Goal: Download file/media

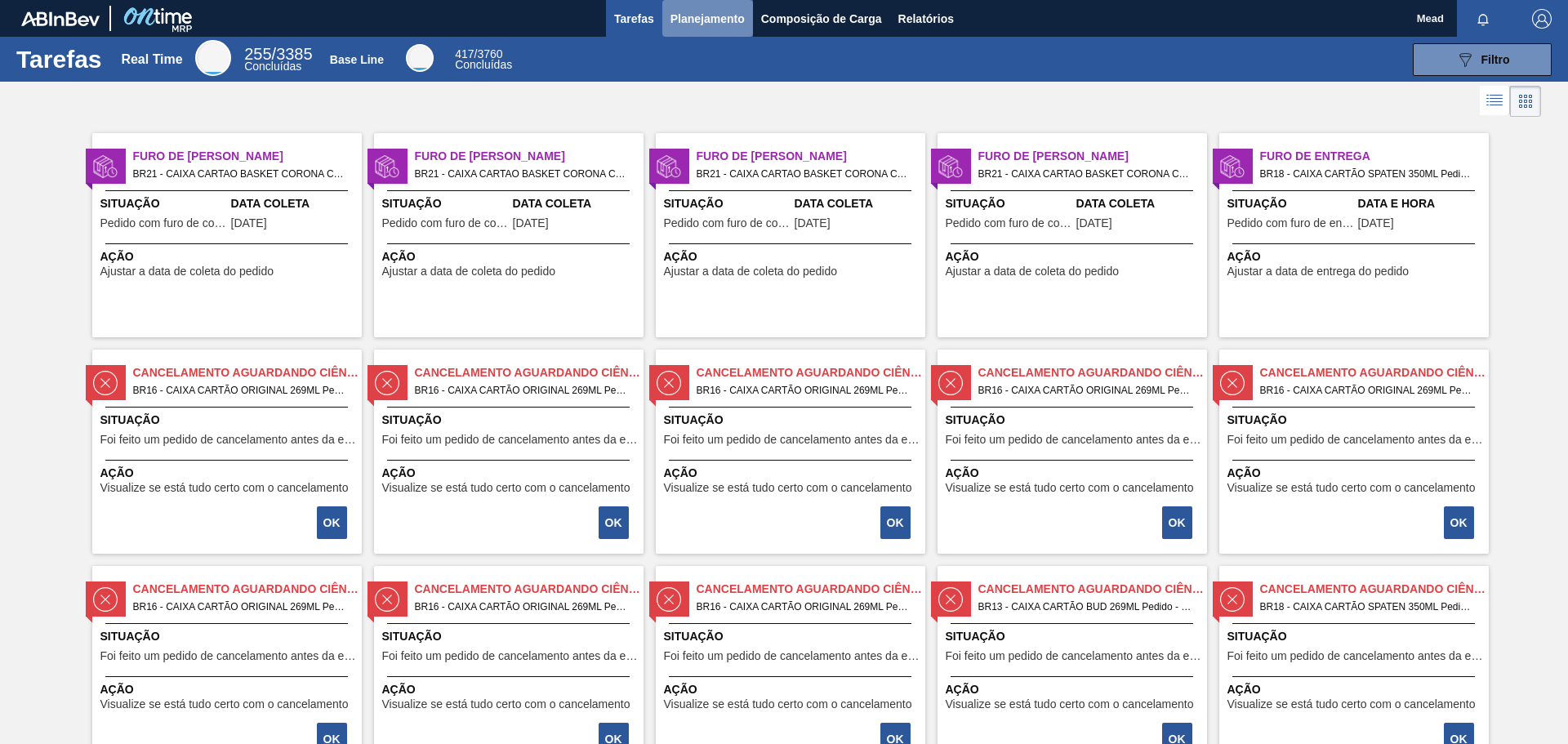
click at [689, 23] on span "Planejamento" at bounding box center [707, 18] width 74 height 19
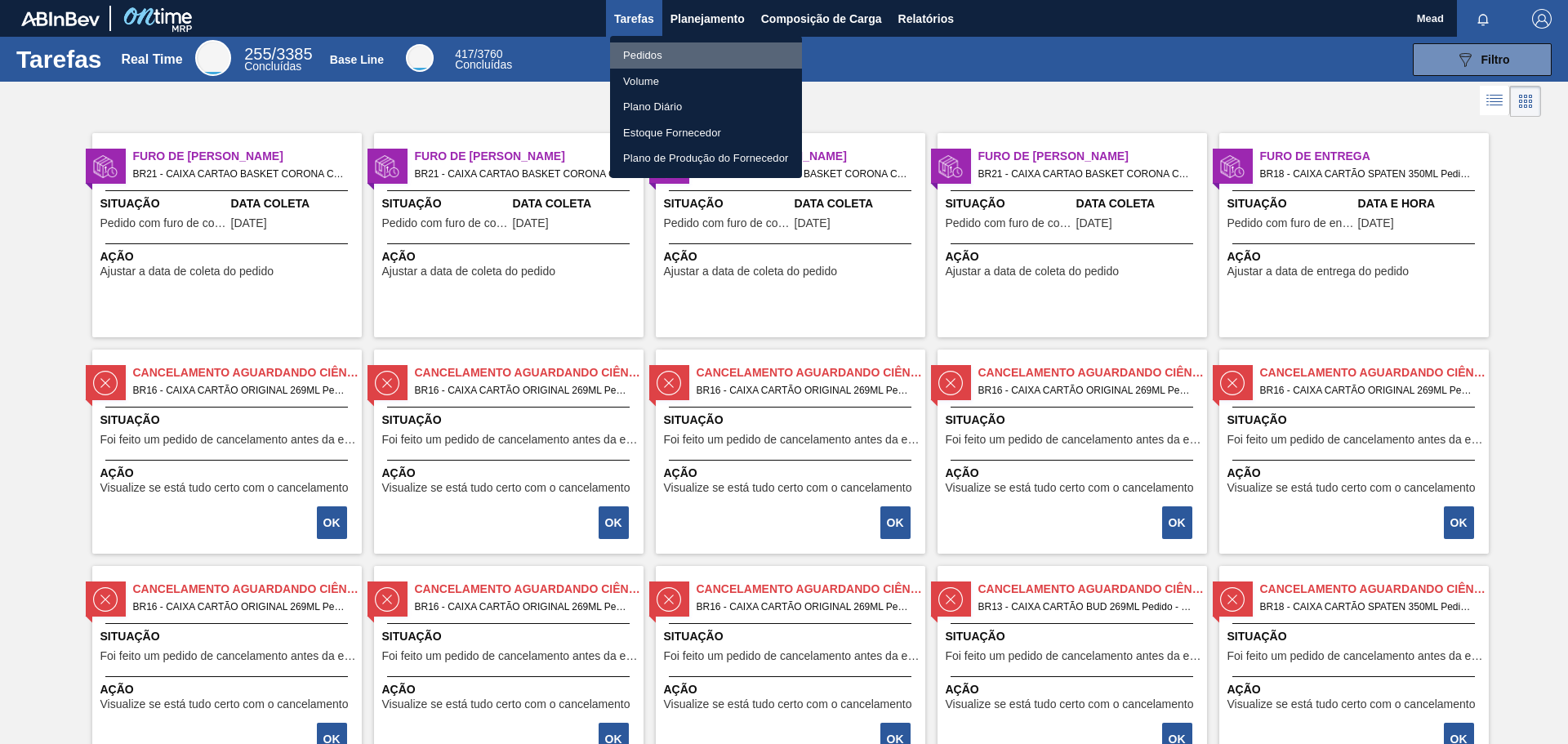
click at [643, 54] on li "Pedidos" at bounding box center [706, 55] width 192 height 26
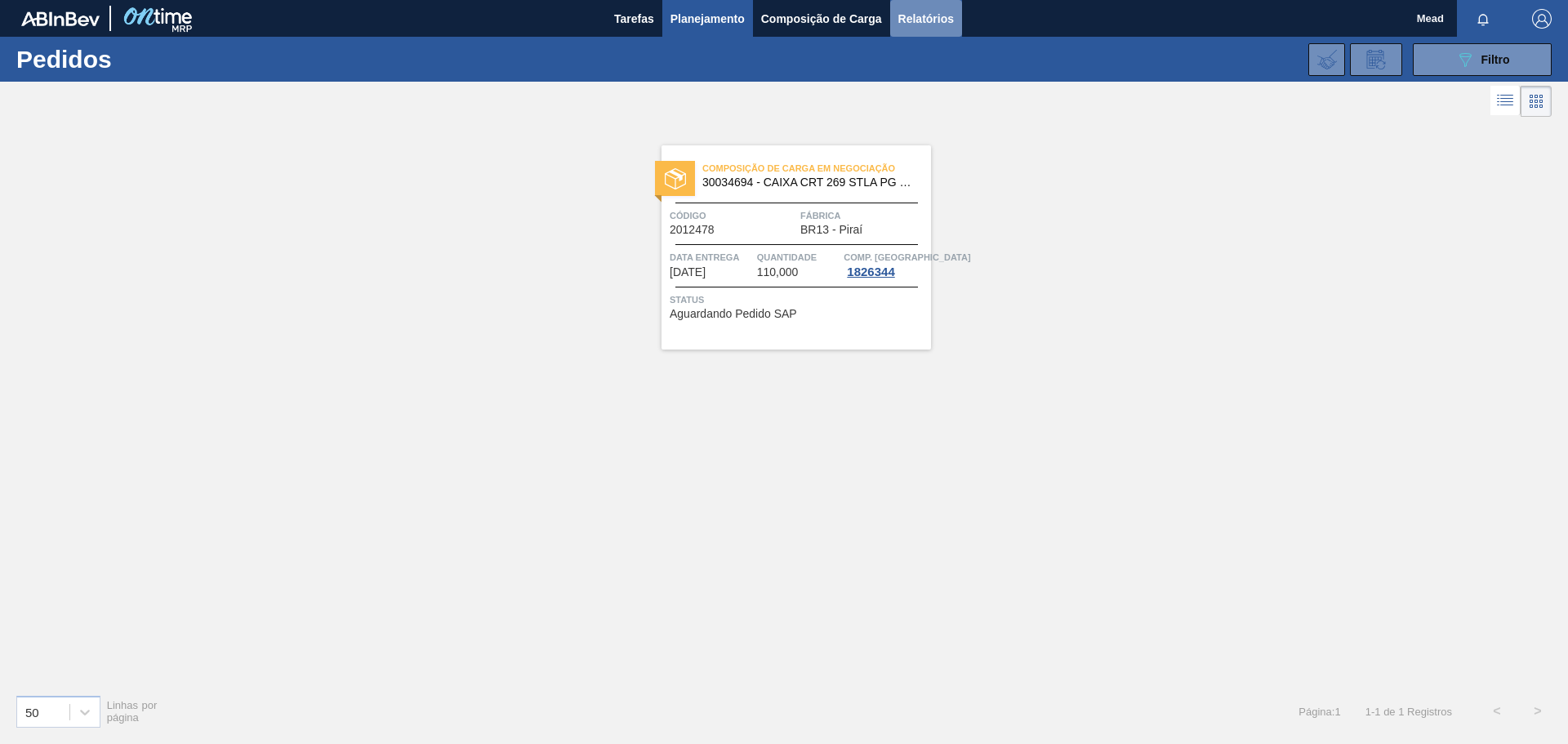
click at [910, 21] on span "Relatórios" at bounding box center [926, 18] width 55 height 19
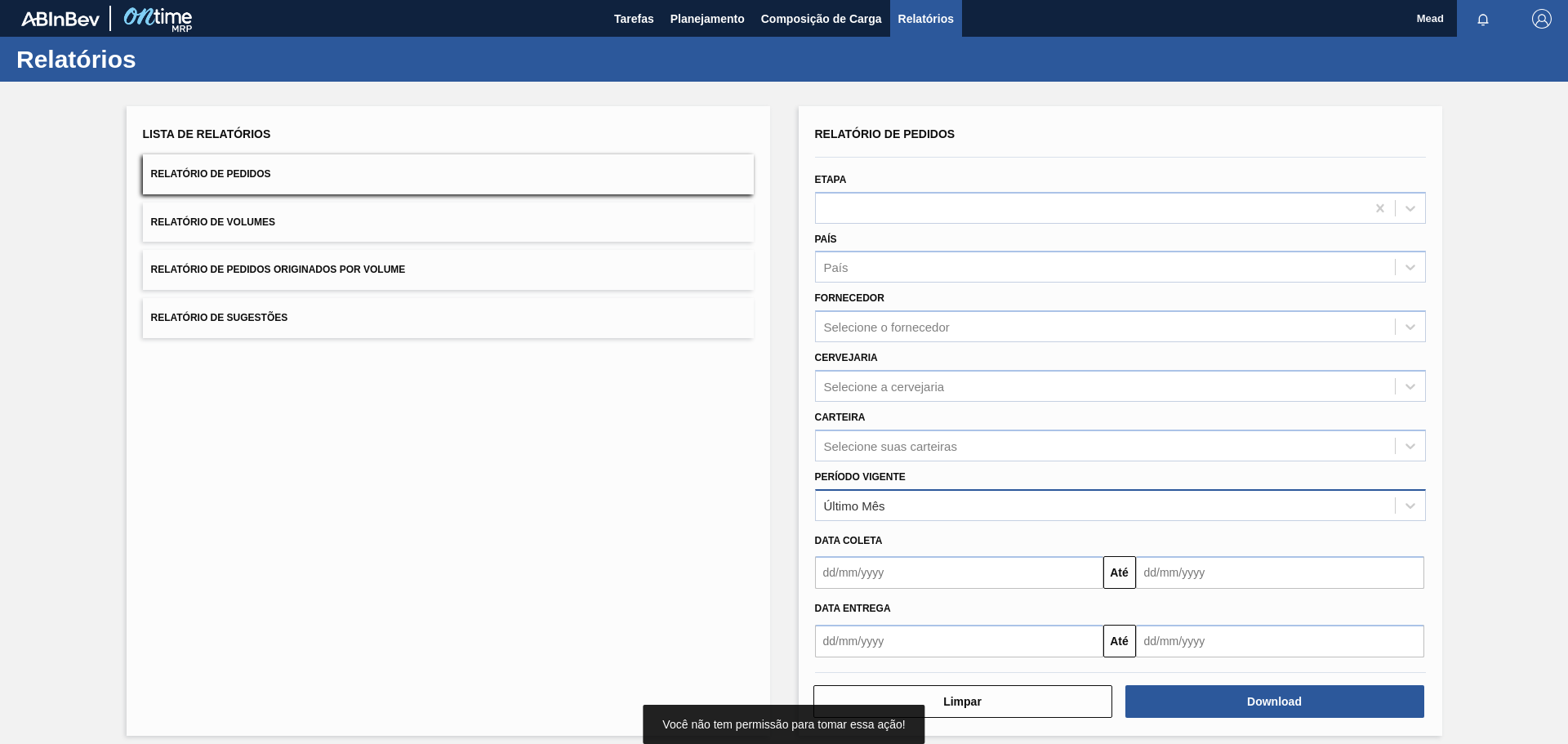
click at [933, 498] on div "Último Mês" at bounding box center [1105, 505] width 579 height 23
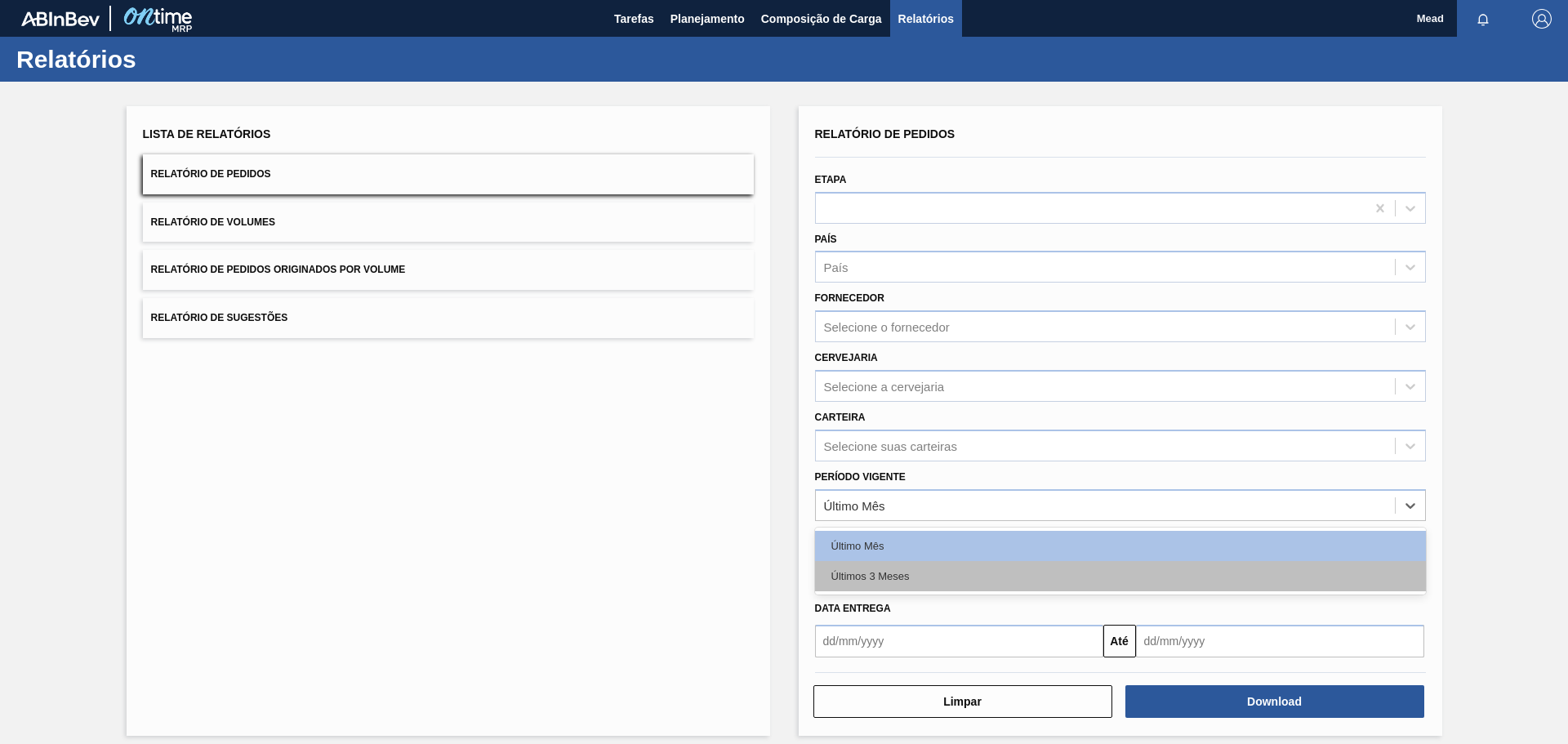
click at [922, 579] on div "Últimos 3 Meses" at bounding box center [1120, 576] width 611 height 30
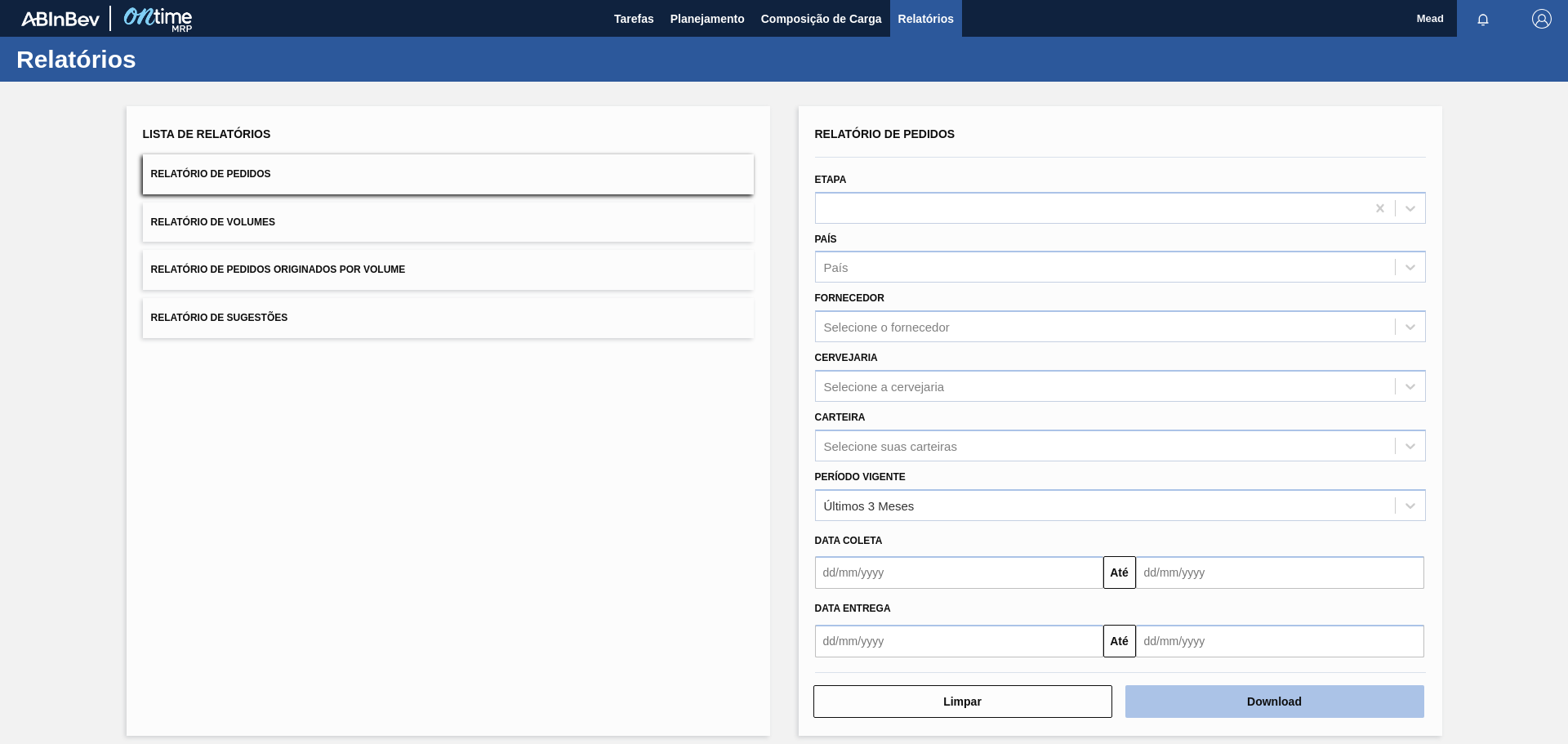
click at [1182, 693] on button "Download" at bounding box center [1275, 701] width 299 height 33
